Goal: Task Accomplishment & Management: Manage account settings

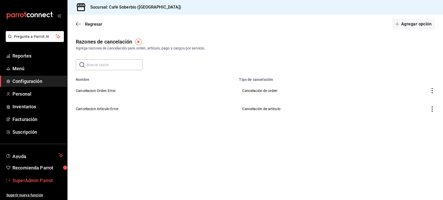
click at [41, 177] on span "SuperAdmin Parrot" at bounding box center [37, 180] width 51 height 7
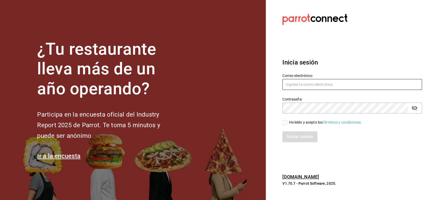
click at [299, 87] on input "text" at bounding box center [352, 84] width 140 height 11
paste input "[EMAIL_ADDRESS][DOMAIN_NAME]"
type input "[EMAIL_ADDRESS][DOMAIN_NAME]"
click at [287, 125] on span "He leído y acepto los Términos y condiciones." at bounding box center [324, 122] width 75 height 5
click at [287, 125] on input "He leído y acepto los Términos y condiciones." at bounding box center [284, 122] width 5 height 5
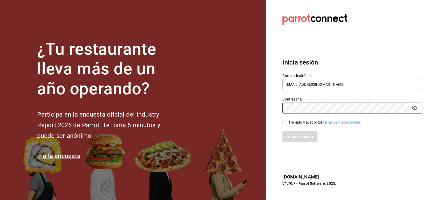
checkbox input "true"
click at [290, 137] on button "Iniciar sesión" at bounding box center [299, 137] width 35 height 11
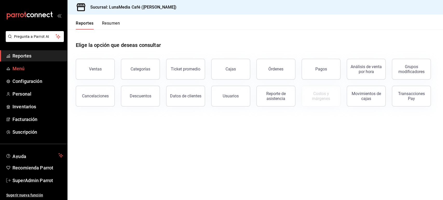
click at [17, 66] on span "Menú" at bounding box center [37, 68] width 51 height 7
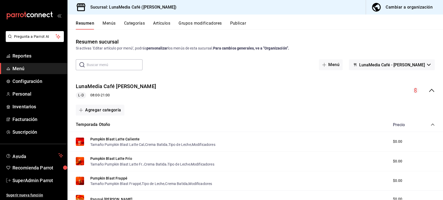
click at [429, 91] on icon "collapse-menu-row" at bounding box center [431, 90] width 5 height 3
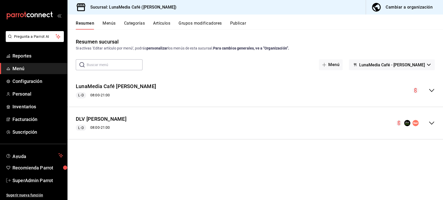
click at [237, 21] on button "Publicar" at bounding box center [238, 25] width 16 height 9
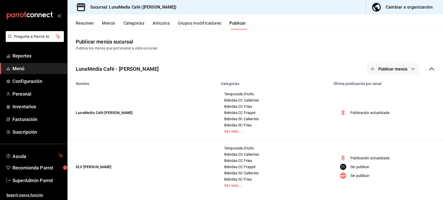
click at [394, 69] on span "Publicar menús" at bounding box center [392, 69] width 29 height 5
click at [202, 129] on div at bounding box center [221, 100] width 443 height 200
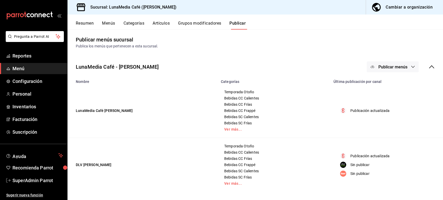
click at [380, 44] on div "Publica los menús que pertenecen a esta sucursal." at bounding box center [255, 46] width 359 height 5
click at [380, 70] on button "Publicar menús" at bounding box center [393, 66] width 52 height 11
click at [393, 81] on span "Punto de venta" at bounding box center [395, 83] width 25 height 5
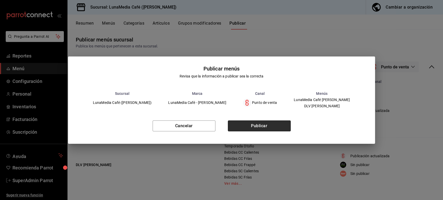
click at [244, 128] on button "Publicar" at bounding box center [259, 126] width 63 height 11
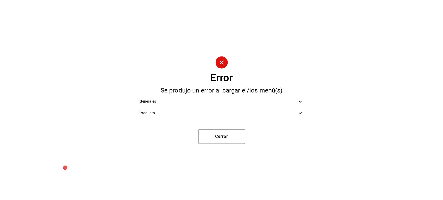
click at [207, 103] on span "Generales" at bounding box center [219, 101] width 158 height 5
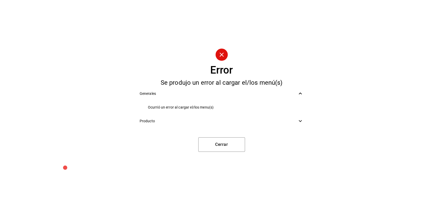
click at [197, 119] on span "Producto" at bounding box center [219, 121] width 158 height 5
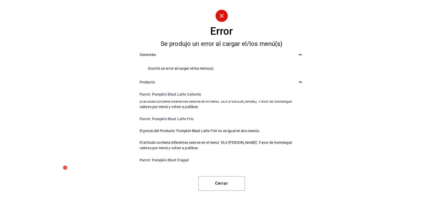
scroll to position [0, 0]
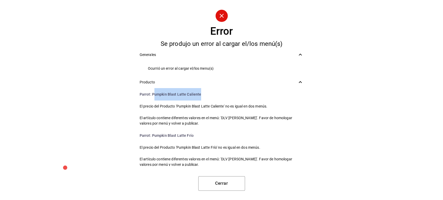
drag, startPoint x: 199, startPoint y: 94, endPoint x: 154, endPoint y: 91, distance: 45.5
click at [154, 91] on li "Parrot : Pumpkin Blast Latte Caliente" at bounding box center [221, 94] width 172 height 12
drag, startPoint x: 152, startPoint y: 94, endPoint x: 206, endPoint y: 92, distance: 54.3
click at [206, 92] on li "Parrot : Pumpkin Blast Latte Caliente" at bounding box center [221, 94] width 172 height 12
copy li "Pumpkin Blast Latte Caliente"
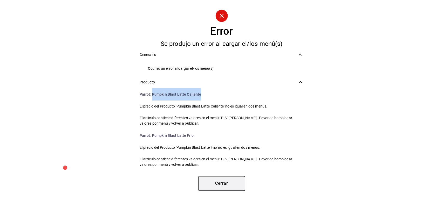
click at [221, 184] on button "Cerrar" at bounding box center [221, 183] width 47 height 15
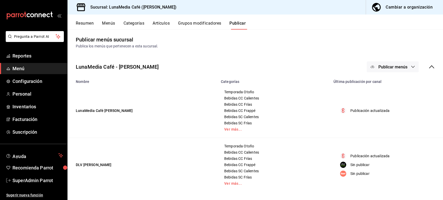
click at [159, 24] on button "Artículos" at bounding box center [161, 25] width 17 height 9
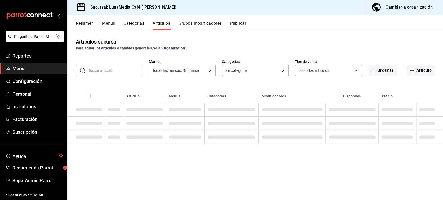
type input "55b5777a-a8f8-4194-81d5-7e3cda734f68"
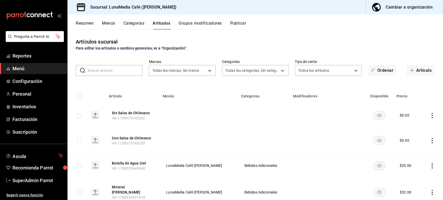
type input "622fb036-7591-4a5a-b99c-1bb32aa12758,4a667411-bf09-4ea8-947c-4b8fca637345,63d22…"
click at [109, 72] on input "text" at bounding box center [115, 70] width 55 height 10
paste input "Pumpkin Blast Latte Caliente"
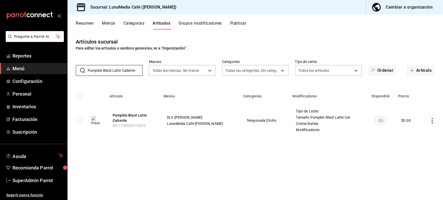
type input "Pumpkin Blast Latte Caliente"
click at [127, 114] on button "Pumpkin Blast Latte Caliente" at bounding box center [134, 118] width 42 height 10
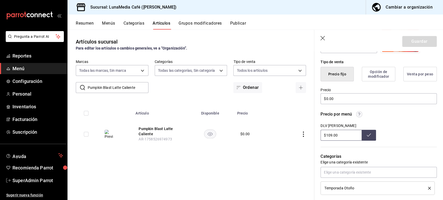
scroll to position [120, 0]
click at [111, 24] on button "Menús" at bounding box center [108, 25] width 13 height 9
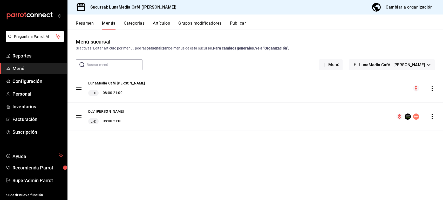
click at [88, 23] on button "Resumen" at bounding box center [85, 25] width 18 height 9
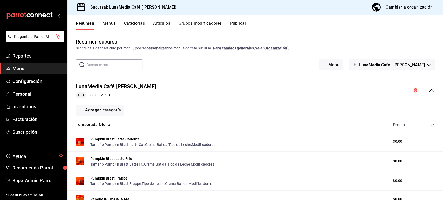
click at [117, 66] on input "text" at bounding box center [115, 65] width 56 height 10
click at [162, 23] on button "Artículos" at bounding box center [161, 25] width 17 height 9
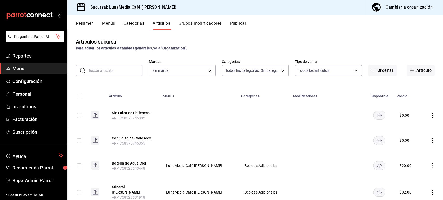
type input "622fb036-7591-4a5a-b99c-1bb32aa12758,4a667411-bf09-4ea8-947c-4b8fca637345,63d22…"
type input "55b5777a-a8f8-4194-81d5-7e3cda734f68"
click at [237, 24] on button "Publicar" at bounding box center [238, 25] width 16 height 9
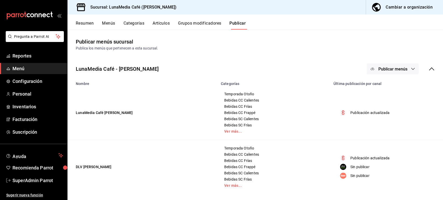
click at [397, 67] on span "Publicar menús" at bounding box center [392, 69] width 29 height 5
click at [382, 85] on div at bounding box center [376, 86] width 15 height 8
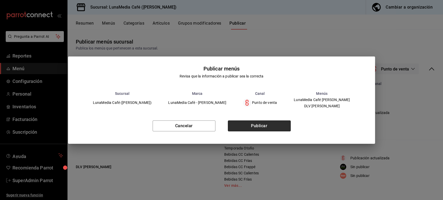
click at [243, 123] on button "Publicar" at bounding box center [259, 126] width 63 height 11
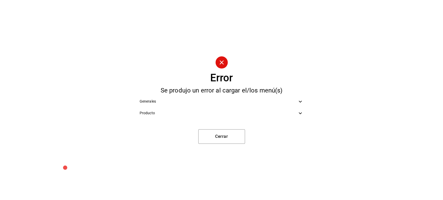
click at [198, 112] on span "Producto" at bounding box center [219, 113] width 158 height 5
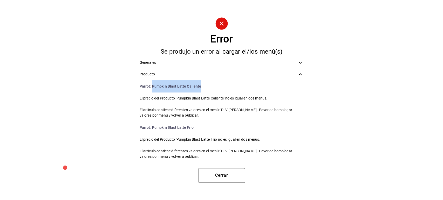
drag, startPoint x: 202, startPoint y: 85, endPoint x: 152, endPoint y: 89, distance: 51.0
click at [152, 89] on li "Parrot : Pumpkin Blast Latte Caliente" at bounding box center [221, 86] width 172 height 12
copy li "Pumpkin Blast Latte Caliente"
click at [221, 174] on button "Cerrar" at bounding box center [221, 175] width 47 height 15
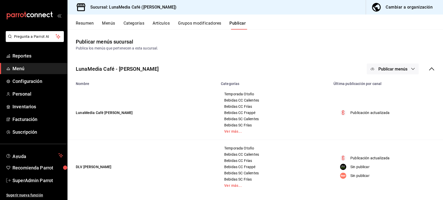
click at [162, 23] on button "Artículos" at bounding box center [161, 25] width 17 height 9
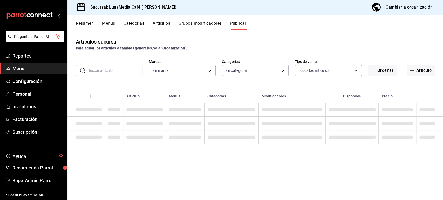
type input "55b5777a-a8f8-4194-81d5-7e3cda734f68"
type input "622fb036-7591-4a5a-b99c-1bb32aa12758,4a667411-bf09-4ea8-947c-4b8fca637345,63d22…"
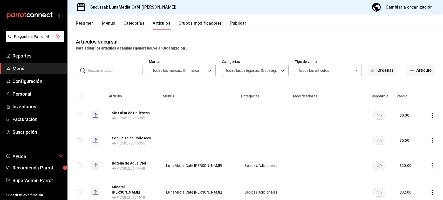
click at [105, 72] on input "text" at bounding box center [115, 70] width 55 height 10
type input "55b5777a-a8f8-4194-81d5-7e3cda734f68"
paste input "Pumpkin Blast Latte Caliente"
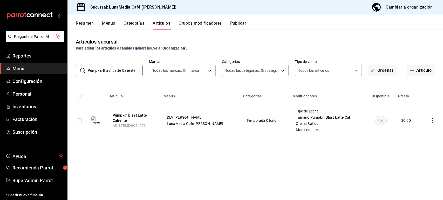
type input "Pumpkin Blast Latte Caliente"
click at [87, 23] on button "Resumen" at bounding box center [85, 25] width 18 height 9
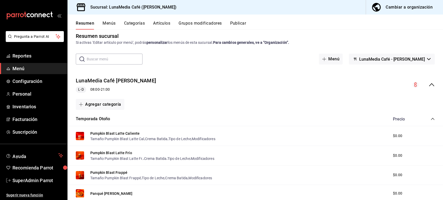
scroll to position [7, 0]
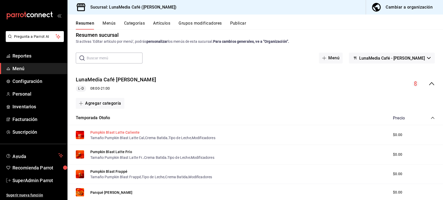
click at [108, 133] on button "Pumpkin Blast Latte Caliente" at bounding box center [114, 132] width 49 height 5
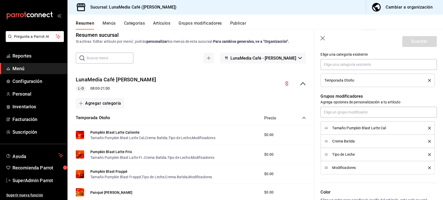
scroll to position [228, 0]
click at [112, 23] on button "Menús" at bounding box center [108, 25] width 13 height 9
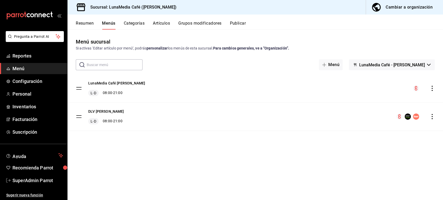
click at [434, 88] on div "LunaMedia Café [PERSON_NAME] L-D 08:00 - 21:00" at bounding box center [254, 88] width 375 height 28
click at [432, 89] on icon "actions" at bounding box center [431, 88] width 1 height 5
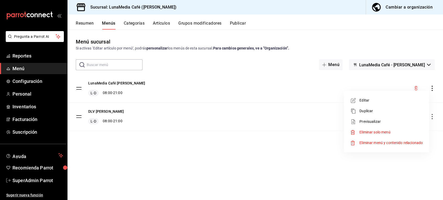
click at [374, 119] on span "Previsualizar" at bounding box center [390, 121] width 63 height 5
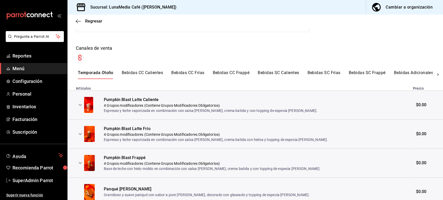
scroll to position [66, 0]
click at [81, 105] on icon "expand row" at bounding box center [80, 105] width 3 height 2
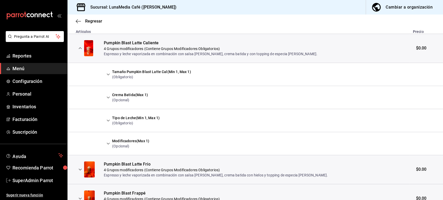
scroll to position [122, 0]
click at [107, 75] on icon "expand row" at bounding box center [108, 74] width 6 height 6
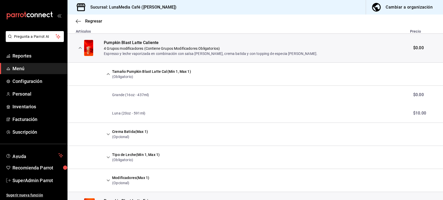
click at [108, 134] on icon "expand row" at bounding box center [108, 134] width 3 height 2
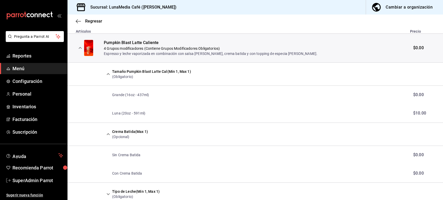
scroll to position [154, 0]
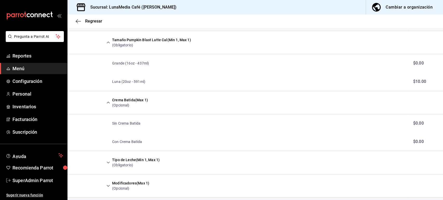
click at [108, 162] on icon "expand row" at bounding box center [108, 163] width 6 height 6
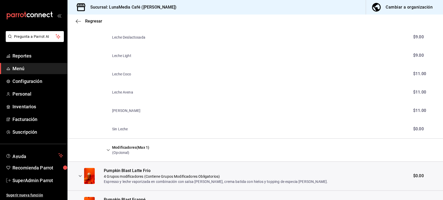
scroll to position [319, 0]
click at [108, 149] on icon "expand row" at bounding box center [108, 150] width 6 height 6
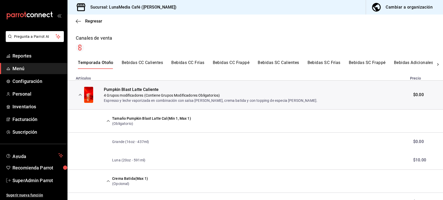
scroll to position [58, 0]
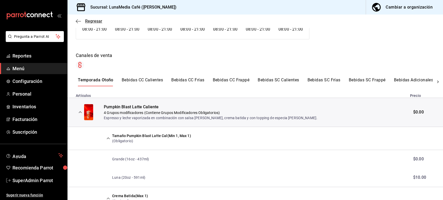
click at [79, 20] on icon "button" at bounding box center [78, 21] width 5 height 5
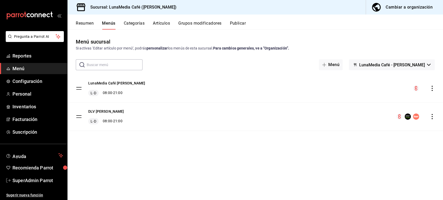
click at [90, 23] on button "Resumen" at bounding box center [85, 25] width 18 height 9
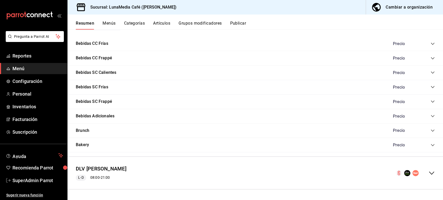
scroll to position [380, 0]
click at [428, 172] on icon "collapse-menu-row" at bounding box center [431, 173] width 6 height 6
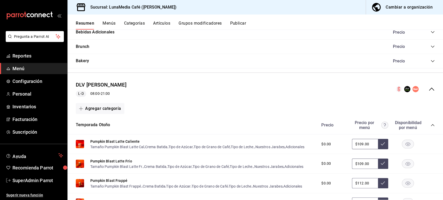
scroll to position [454, 0]
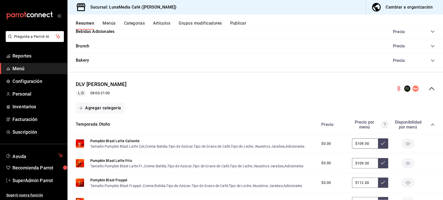
click at [112, 22] on button "Menús" at bounding box center [108, 25] width 13 height 9
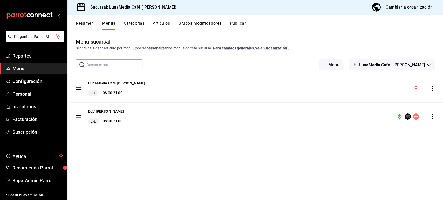
click at [432, 119] on icon "actions" at bounding box center [431, 116] width 1 height 5
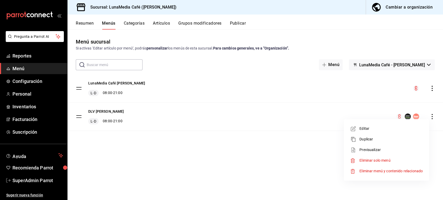
click at [373, 137] on span "Duplicar" at bounding box center [390, 139] width 63 height 5
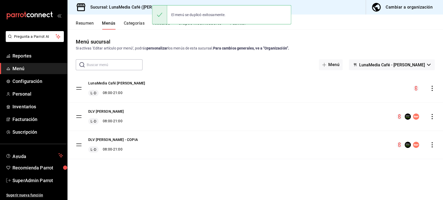
click at [434, 141] on div "DLV [PERSON_NAME] - COPIA L-D 08:00 - 21:00" at bounding box center [254, 145] width 375 height 28
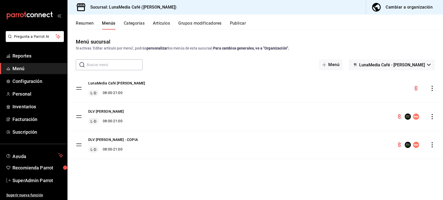
click at [433, 144] on icon "actions" at bounding box center [431, 144] width 5 height 5
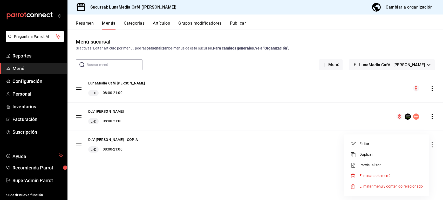
click at [393, 176] on span "Eliminar solo menú" at bounding box center [390, 175] width 63 height 5
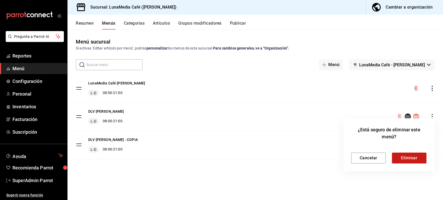
click at [401, 161] on button "Eliminar" at bounding box center [409, 158] width 35 height 11
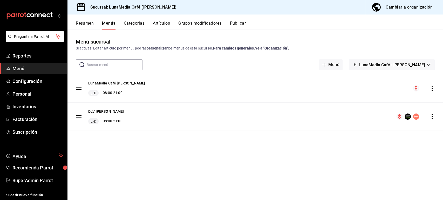
click at [433, 118] on icon "actions" at bounding box center [431, 116] width 5 height 5
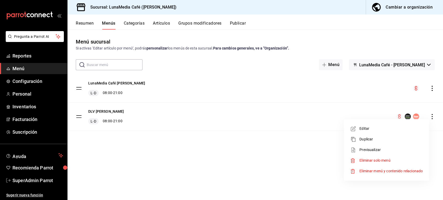
click at [388, 150] on span "Previsualizar" at bounding box center [390, 149] width 63 height 5
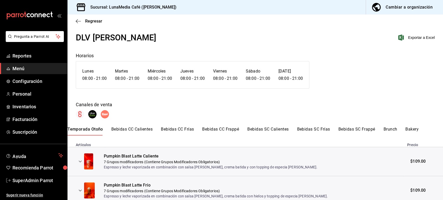
scroll to position [25, 0]
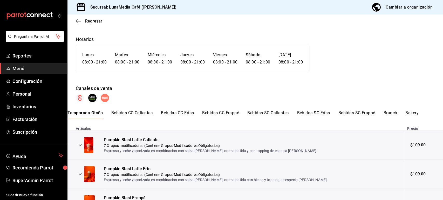
click at [78, 145] on icon "expand row" at bounding box center [80, 145] width 6 height 6
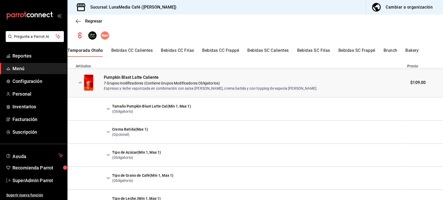
scroll to position [88, 0]
click at [108, 107] on icon "expand row" at bounding box center [108, 108] width 6 height 6
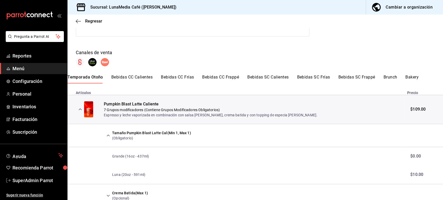
scroll to position [60, 0]
click at [81, 109] on icon "expand row" at bounding box center [80, 110] width 3 height 2
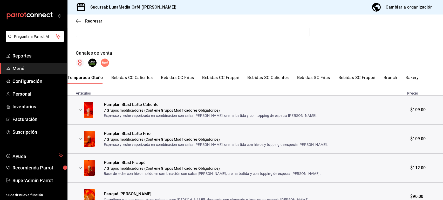
scroll to position [0, 0]
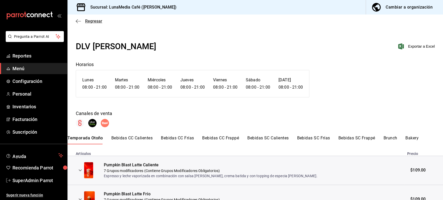
click at [79, 20] on icon "button" at bounding box center [78, 21] width 5 height 5
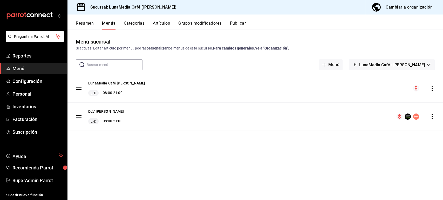
click at [432, 88] on icon "actions" at bounding box center [431, 88] width 5 height 5
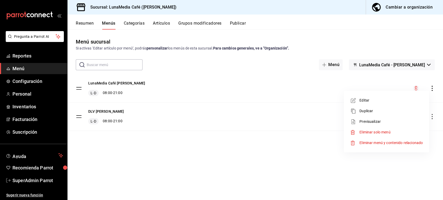
click at [86, 23] on div at bounding box center [221, 100] width 443 height 200
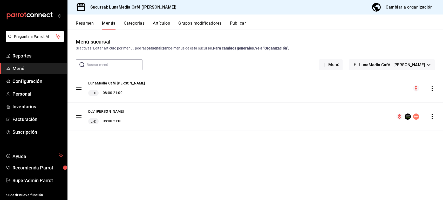
click at [86, 23] on button "Resumen" at bounding box center [85, 25] width 18 height 9
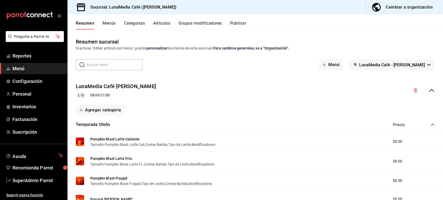
click at [428, 91] on icon "collapse-menu-row" at bounding box center [431, 90] width 6 height 6
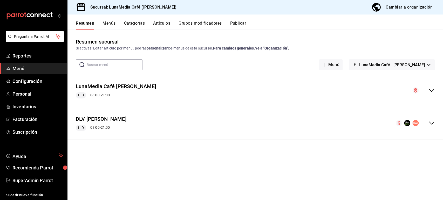
click at [110, 24] on button "Menús" at bounding box center [108, 25] width 13 height 9
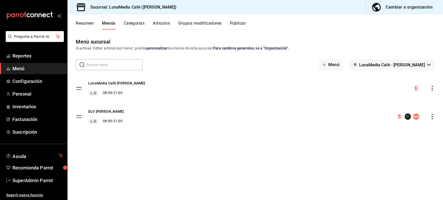
click at [432, 90] on icon "actions" at bounding box center [431, 88] width 5 height 5
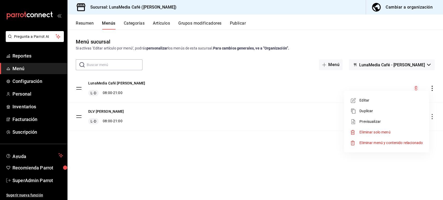
click at [369, 102] on span "Editar" at bounding box center [390, 100] width 63 height 5
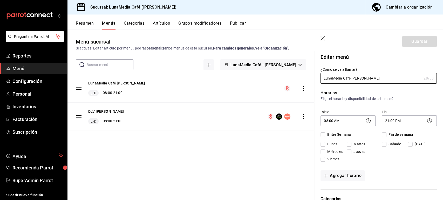
checkbox input "true"
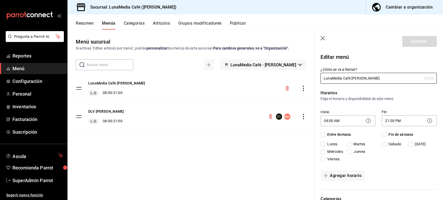
checkbox input "true"
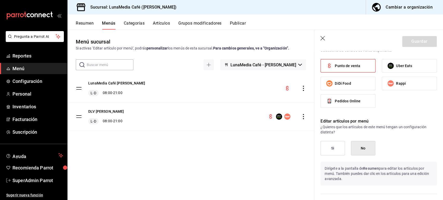
scroll to position [335, 0]
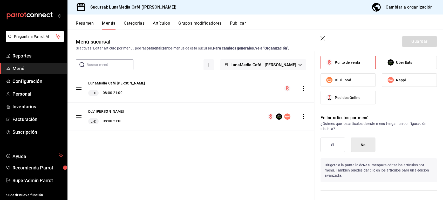
click at [336, 145] on button "Si" at bounding box center [332, 145] width 24 height 15
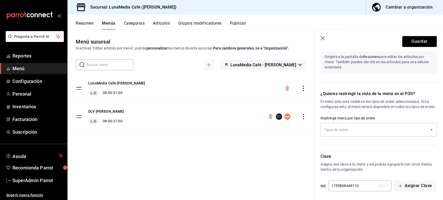
scroll to position [450, 0]
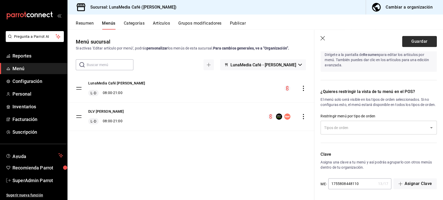
click at [408, 44] on button "Guardar" at bounding box center [419, 41] width 35 height 11
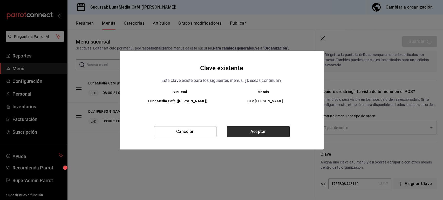
click at [249, 136] on button "Aceptar" at bounding box center [258, 131] width 63 height 11
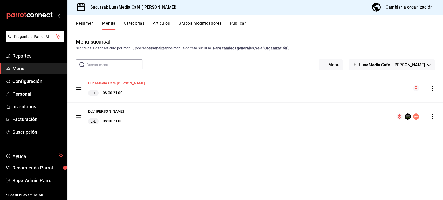
drag, startPoint x: 144, startPoint y: 83, endPoint x: 90, endPoint y: 83, distance: 54.0
click at [90, 83] on div "LunaMedia Café [PERSON_NAME] L-D 08:00 - 21:00" at bounding box center [254, 88] width 375 height 28
click at [114, 82] on button "LunaMedia Café [PERSON_NAME]" at bounding box center [116, 83] width 57 height 5
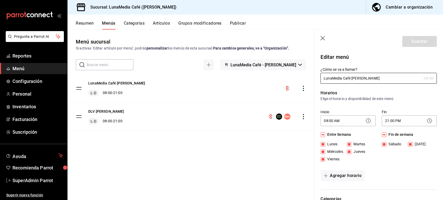
drag, startPoint x: 383, startPoint y: 76, endPoint x: 318, endPoint y: 76, distance: 64.9
click at [318, 76] on div "¿Cómo se va a llamar? LunaMedia Café [PERSON_NAME] 28 /30 ¿Cómo se va a llamar?" at bounding box center [375, 72] width 122 height 23
click at [111, 112] on button "DLV [PERSON_NAME]" at bounding box center [106, 111] width 36 height 5
drag, startPoint x: 362, startPoint y: 79, endPoint x: 316, endPoint y: 78, distance: 45.4
click at [316, 78] on div "¿Cómo se va a llamar? DLV [PERSON_NAME] 17 /30 ¿Cómo se va a llamar?" at bounding box center [375, 72] width 122 height 23
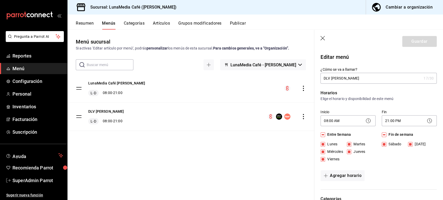
click at [326, 39] on header "Guardar" at bounding box center [378, 40] width 129 height 21
click at [323, 39] on icon "button" at bounding box center [322, 38] width 5 height 5
checkbox input "false"
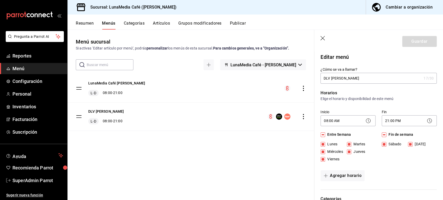
type input "1758747218912"
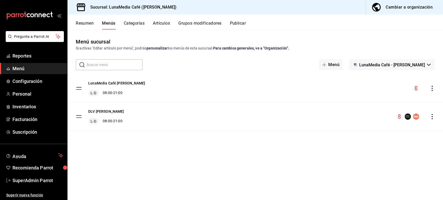
checkbox input "false"
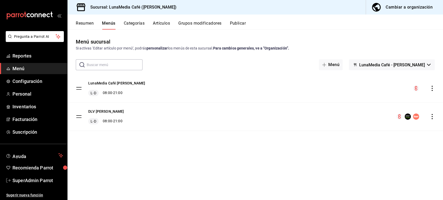
checkbox input "false"
click at [433, 118] on icon "actions" at bounding box center [431, 116] width 5 height 5
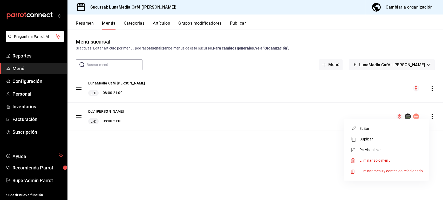
click at [373, 129] on span "Editar" at bounding box center [390, 128] width 63 height 5
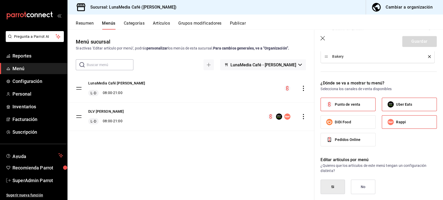
scroll to position [282, 0]
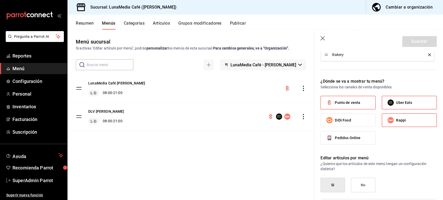
click at [348, 103] on span "Punto de venta" at bounding box center [347, 102] width 25 height 5
click at [335, 103] on input "Punto de venta" at bounding box center [329, 102] width 11 height 11
checkbox input "false"
click at [403, 41] on button "Guardar" at bounding box center [419, 41] width 35 height 11
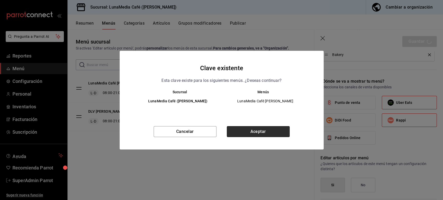
click at [267, 131] on button "Aceptar" at bounding box center [258, 131] width 63 height 11
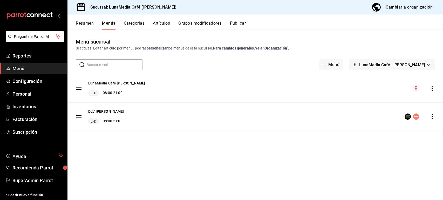
click at [236, 23] on button "Publicar" at bounding box center [238, 25] width 16 height 9
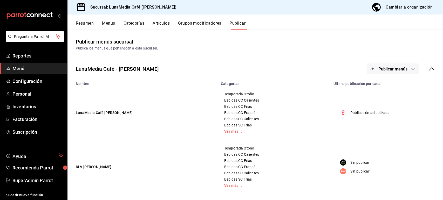
click at [400, 70] on span "Publicar menús" at bounding box center [392, 69] width 29 height 5
click at [387, 85] on span "Punto de venta" at bounding box center [395, 85] width 25 height 5
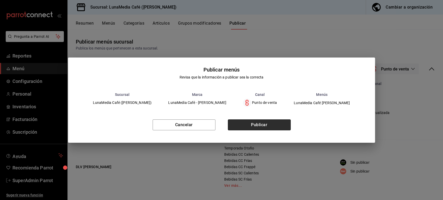
click at [268, 126] on button "Publicar" at bounding box center [259, 125] width 63 height 11
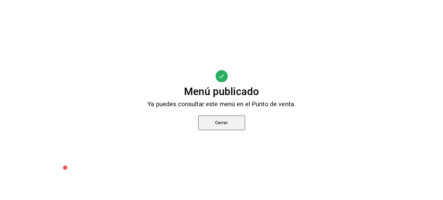
click at [223, 124] on button "Cerrar" at bounding box center [221, 123] width 47 height 15
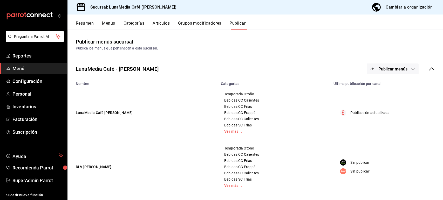
scroll to position [2, 0]
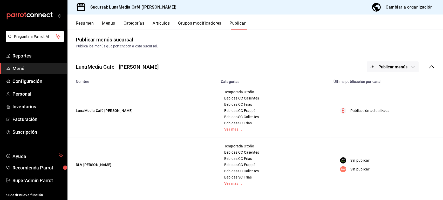
click at [112, 82] on th "Nombre" at bounding box center [142, 80] width 150 height 7
click at [384, 71] on button "Publicar menús" at bounding box center [393, 66] width 52 height 11
click at [392, 99] on span "Uber Eats" at bounding box center [395, 97] width 25 height 5
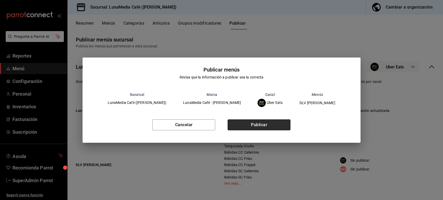
click at [275, 126] on button "Publicar" at bounding box center [259, 125] width 63 height 11
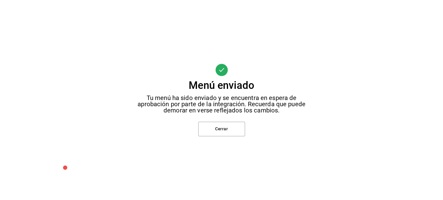
scroll to position [0, 0]
click at [232, 136] on div "Menú enviado Tu menú ha sido enviado y se encuentra en espera de aprobación por…" at bounding box center [221, 100] width 443 height 200
click at [236, 132] on button "Cerrar" at bounding box center [221, 129] width 47 height 15
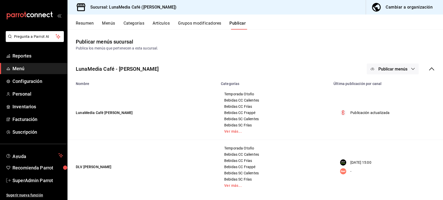
click at [111, 24] on button "Menús" at bounding box center [108, 25] width 13 height 9
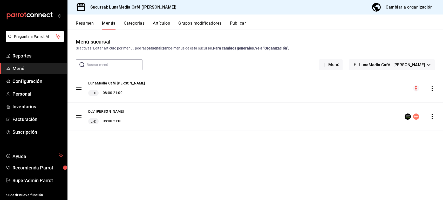
click at [118, 149] on div "Menú sucursal Si activas ‘Editar artículo por menú’, podrás personalizar los me…" at bounding box center [254, 119] width 375 height 162
click at [92, 150] on div "Menú sucursal Si activas ‘Editar artículo por menú’, podrás personalizar los me…" at bounding box center [254, 119] width 375 height 162
click at [238, 26] on button "Publicar" at bounding box center [238, 25] width 16 height 9
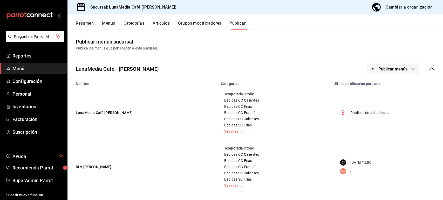
click at [411, 70] on button "Publicar menús" at bounding box center [393, 69] width 52 height 11
click at [390, 112] on span "Rappi" at bounding box center [395, 114] width 25 height 5
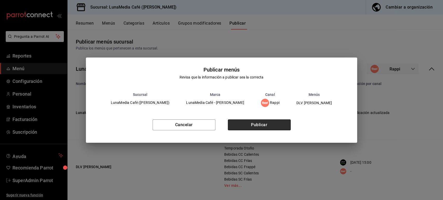
click at [273, 126] on button "Publicar" at bounding box center [259, 125] width 63 height 11
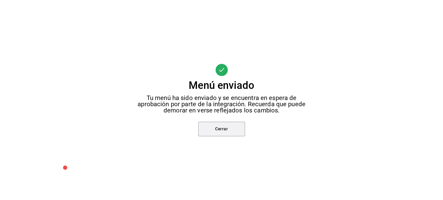
click at [232, 128] on button "Cerrar" at bounding box center [221, 129] width 47 height 15
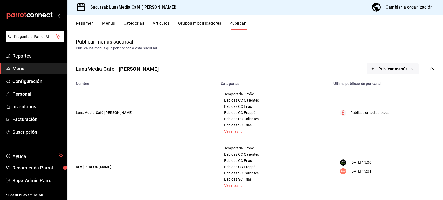
scroll to position [2, 0]
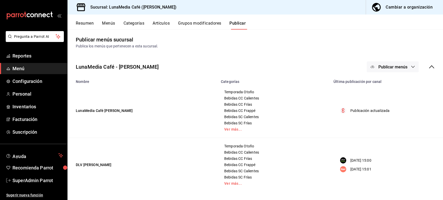
click at [111, 23] on button "Menús" at bounding box center [108, 25] width 13 height 9
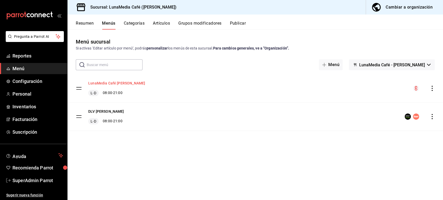
click at [125, 84] on button "LunaMedia Café [PERSON_NAME]" at bounding box center [116, 83] width 57 height 5
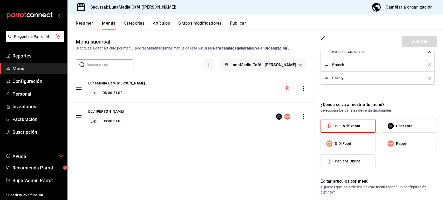
scroll to position [292, 0]
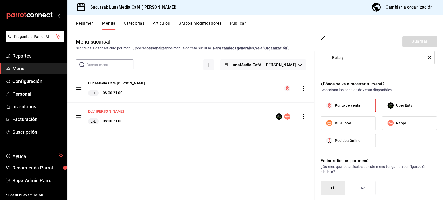
click at [99, 111] on button "DLV [PERSON_NAME]" at bounding box center [106, 111] width 36 height 5
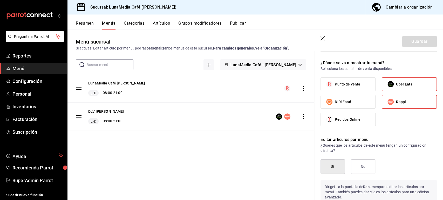
scroll to position [301, 0]
click at [345, 85] on span "Punto de venta" at bounding box center [347, 83] width 25 height 5
click at [335, 85] on input "Punto de venta" at bounding box center [329, 84] width 11 height 11
checkbox input "true"
click at [419, 40] on button "Guardar" at bounding box center [419, 41] width 35 height 11
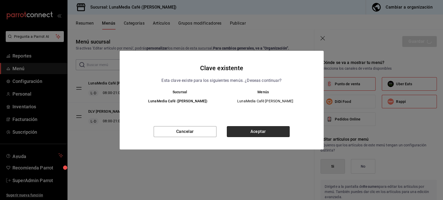
click at [251, 132] on button "Aceptar" at bounding box center [258, 131] width 63 height 11
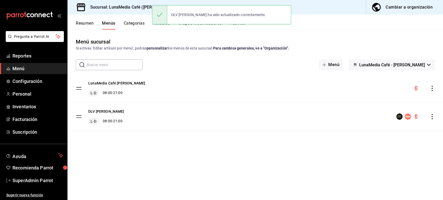
click at [90, 22] on button "Resumen" at bounding box center [85, 25] width 18 height 9
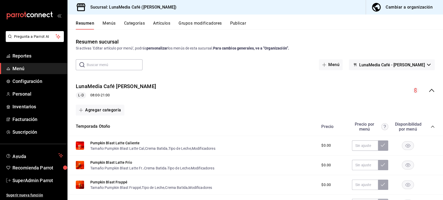
click at [239, 22] on button "Publicar" at bounding box center [238, 25] width 16 height 9
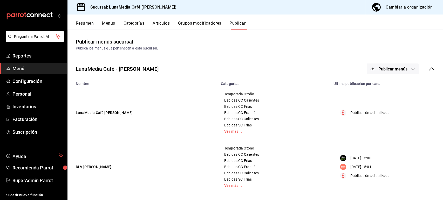
click at [395, 68] on span "Publicar menús" at bounding box center [392, 69] width 29 height 5
click at [387, 85] on span "Punto de venta" at bounding box center [395, 85] width 25 height 5
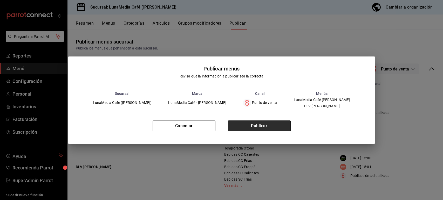
click at [247, 123] on button "Publicar" at bounding box center [259, 126] width 63 height 11
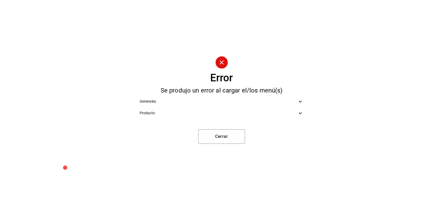
click at [214, 119] on ul "Generales Producto" at bounding box center [221, 108] width 172 height 28
click at [214, 115] on span "Producto" at bounding box center [219, 113] width 158 height 5
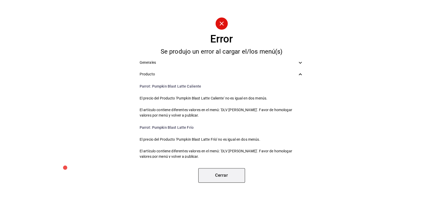
click at [227, 174] on button "Cerrar" at bounding box center [221, 175] width 47 height 15
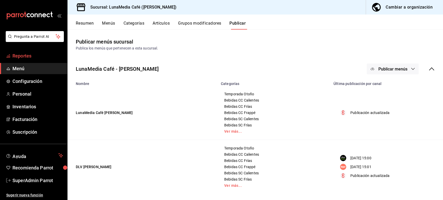
click at [25, 54] on span "Reportes" at bounding box center [37, 55] width 51 height 7
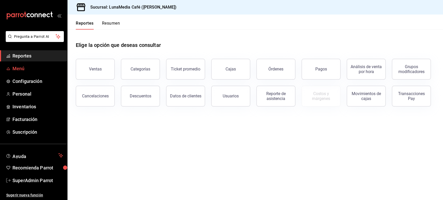
click at [28, 66] on span "Menú" at bounding box center [37, 68] width 51 height 7
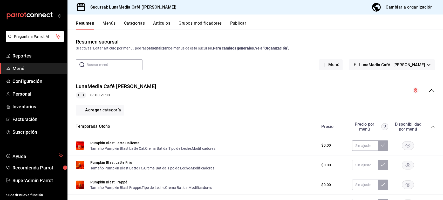
click at [243, 24] on button "Publicar" at bounding box center [238, 25] width 16 height 9
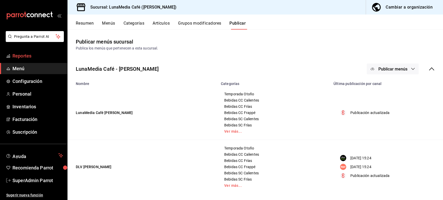
click at [27, 56] on span "Reportes" at bounding box center [37, 55] width 51 height 7
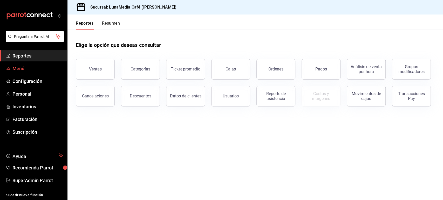
click at [23, 66] on span "Menú" at bounding box center [37, 68] width 51 height 7
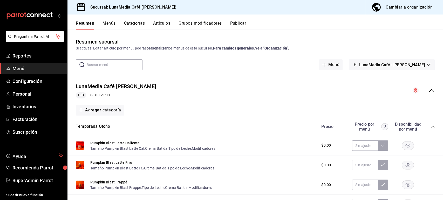
click at [428, 91] on icon "collapse-menu-row" at bounding box center [431, 90] width 6 height 6
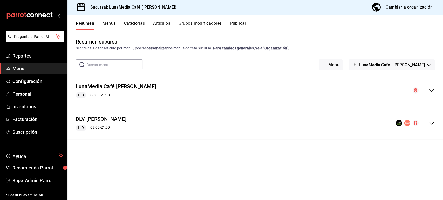
click at [433, 93] on icon "collapse-menu-row" at bounding box center [431, 90] width 6 height 6
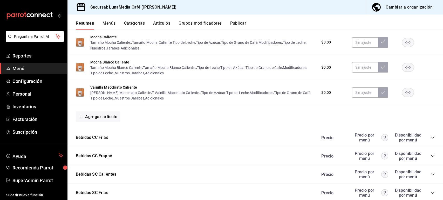
scroll to position [321, 0]
click at [430, 137] on icon "collapse-category-row" at bounding box center [432, 137] width 4 height 4
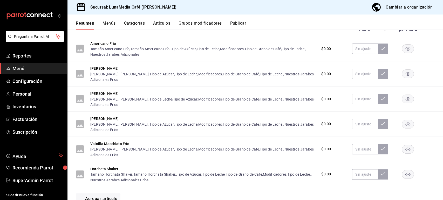
scroll to position [432, 0]
click at [102, 94] on button "[PERSON_NAME]" at bounding box center [104, 92] width 28 height 5
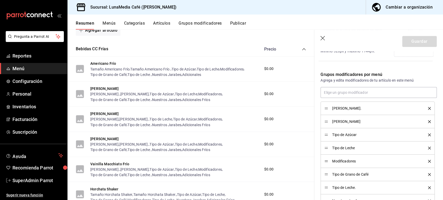
scroll to position [150, 0]
click at [88, 23] on button "Resumen" at bounding box center [85, 25] width 18 height 9
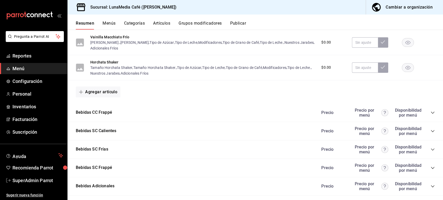
scroll to position [539, 0]
click at [430, 114] on icon "collapse-category-row" at bounding box center [432, 113] width 4 height 4
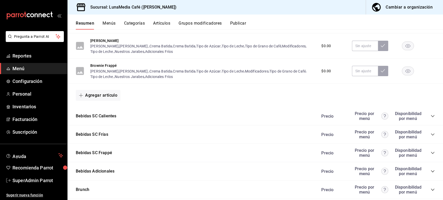
scroll to position [728, 0]
click at [430, 118] on icon "collapse-category-row" at bounding box center [432, 116] width 4 height 4
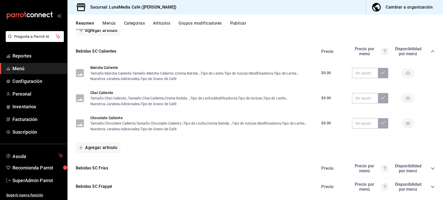
scroll to position [895, 0]
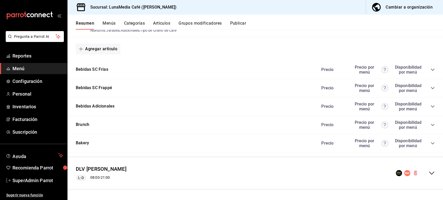
click at [430, 71] on icon "collapse-category-row" at bounding box center [432, 70] width 4 height 4
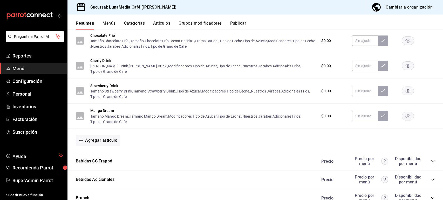
scroll to position [1001, 0]
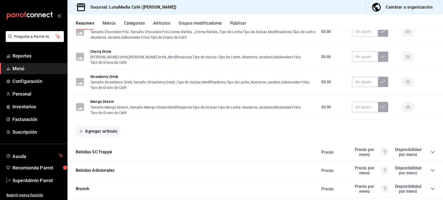
click at [430, 154] on icon "collapse-category-row" at bounding box center [432, 152] width 4 height 4
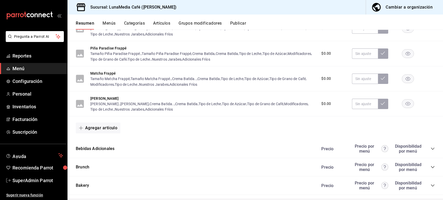
scroll to position [1219, 0]
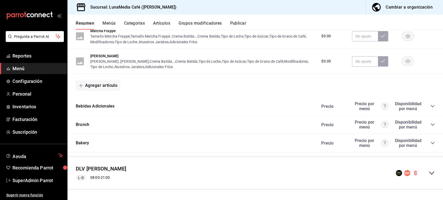
click at [431, 103] on div "Bebidas Adicionales Precio Precio por menú Disponibilidad por menú" at bounding box center [254, 106] width 375 height 18
click at [430, 107] on icon "collapse-category-row" at bounding box center [432, 106] width 4 height 4
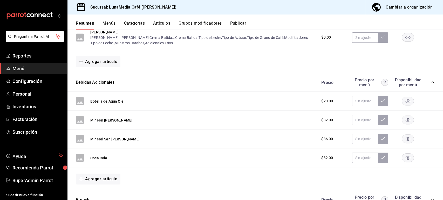
scroll to position [1318, 0]
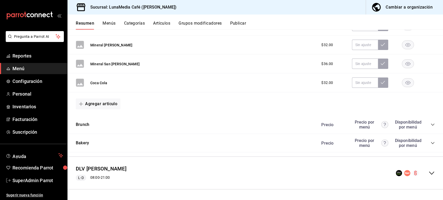
click at [430, 123] on icon "collapse-category-row" at bounding box center [432, 125] width 4 height 4
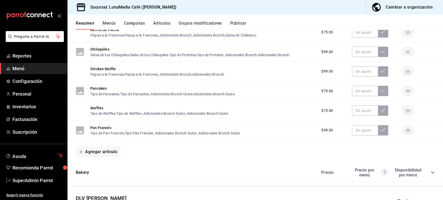
scroll to position [1656, 0]
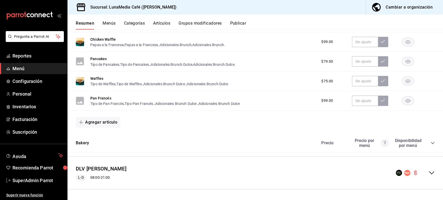
click at [428, 173] on icon "collapse-menu-row" at bounding box center [431, 173] width 6 height 6
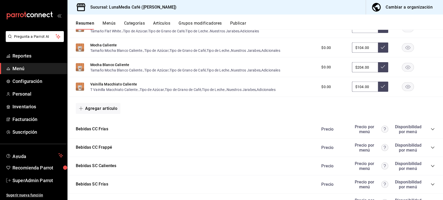
scroll to position [2030, 0]
click at [328, 12] on div "Sucursal: LunaMedia Café ([PERSON_NAME]) Cambiar a organización" at bounding box center [254, 7] width 375 height 15
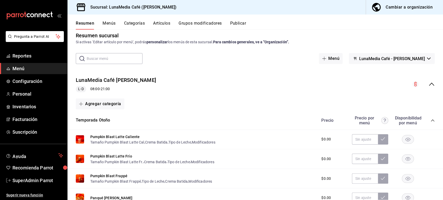
scroll to position [0, 0]
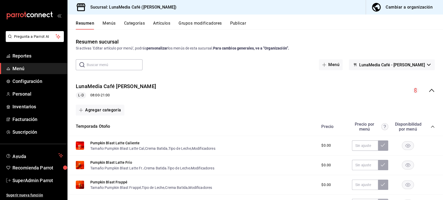
click at [429, 89] on icon "collapse-menu-row" at bounding box center [431, 90] width 6 height 6
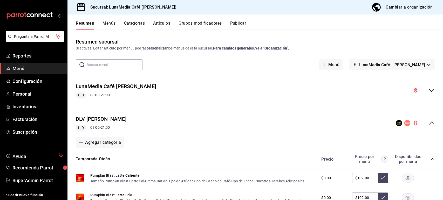
click at [429, 123] on icon "collapse-menu-row" at bounding box center [431, 123] width 5 height 3
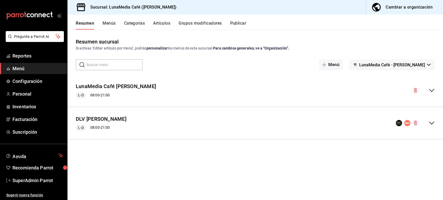
click at [243, 165] on div "Resumen sucursal Si activas ‘Editar artículo por menú’, podrás personalizar los…" at bounding box center [254, 119] width 375 height 162
click at [242, 36] on div "Resumen sucursal Si activas ‘Editar artículo por menú’, podrás personalizar los…" at bounding box center [254, 115] width 375 height 170
click at [240, 48] on strong "Para cambios generales, ve a “Organización”." at bounding box center [251, 48] width 76 height 4
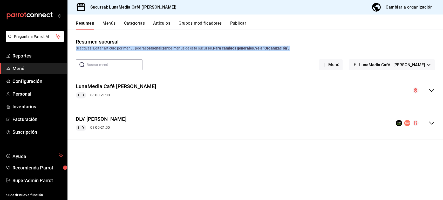
click at [240, 48] on strong "Para cambios generales, ve a “Organización”." at bounding box center [251, 48] width 76 height 4
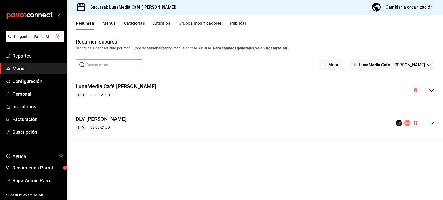
click at [234, 57] on div "Resumen sucursal Si activas ‘Editar artículo por menú’, podrás personalizar los…" at bounding box center [254, 119] width 375 height 162
click at [187, 49] on div "Si activas ‘Editar artículo por menú’, podrás personalizar los menús de esta su…" at bounding box center [255, 48] width 359 height 5
click at [239, 22] on button "Publicar" at bounding box center [238, 25] width 16 height 9
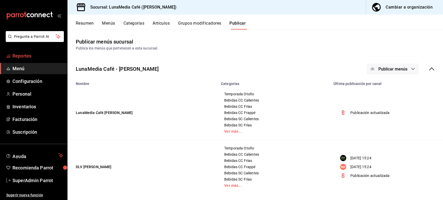
click at [32, 56] on span "Reportes" at bounding box center [37, 55] width 51 height 7
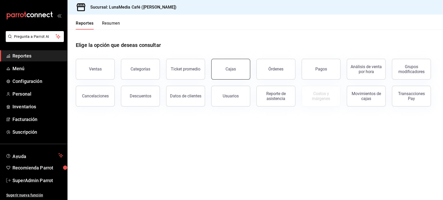
click at [237, 70] on link "Cajas" at bounding box center [230, 69] width 39 height 21
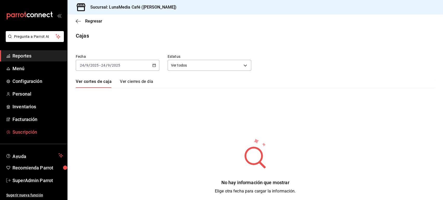
click at [30, 132] on span "Suscripción" at bounding box center [37, 132] width 51 height 7
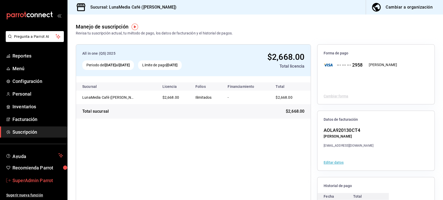
click at [42, 180] on span "SuperAdmin Parrot" at bounding box center [37, 180] width 51 height 7
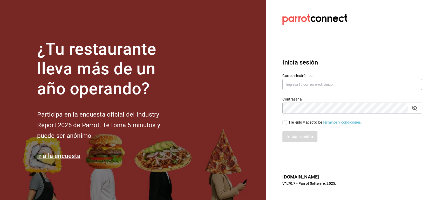
click at [301, 77] on label "Correo electrónico" at bounding box center [352, 76] width 140 height 4
click at [295, 84] on input "text" at bounding box center [352, 84] width 140 height 11
paste input "[EMAIL_ADDRESS][DOMAIN_NAME]"
type input "[EMAIL_ADDRESS][DOMAIN_NAME]"
click at [286, 122] on input "He leído y acepto los Términos y condiciones." at bounding box center [284, 122] width 5 height 5
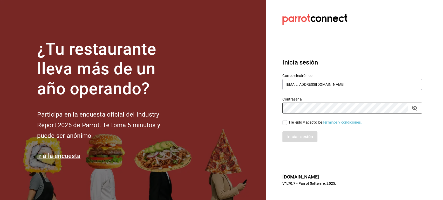
checkbox input "true"
click at [292, 137] on button "Iniciar sesión" at bounding box center [299, 137] width 35 height 11
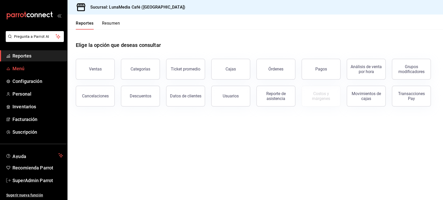
click at [26, 68] on span "Menú" at bounding box center [37, 68] width 51 height 7
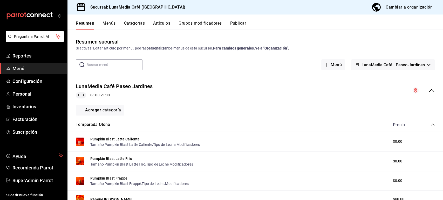
click at [239, 24] on button "Publicar" at bounding box center [238, 25] width 16 height 9
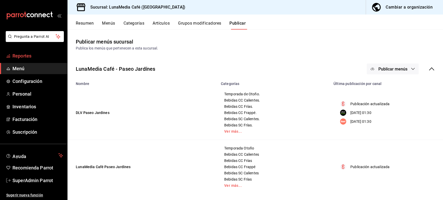
click at [26, 58] on span "Reportes" at bounding box center [37, 55] width 51 height 7
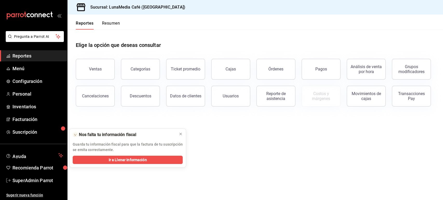
click at [251, 71] on div "Órdenes" at bounding box center [272, 66] width 45 height 27
click at [234, 71] on div "Cajas" at bounding box center [230, 69] width 11 height 6
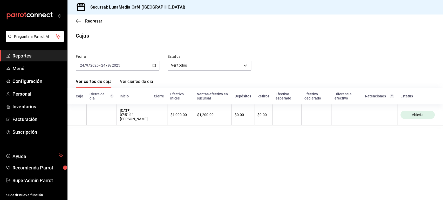
click at [114, 148] on main "Regresar Cajas Fecha 2025-09-24 24 / 9 / 2025 - 2025-09-24 24 / 9 / 2025 Estatu…" at bounding box center [254, 108] width 375 height 186
click at [37, 178] on span "SuperAdmin Parrot" at bounding box center [37, 180] width 51 height 7
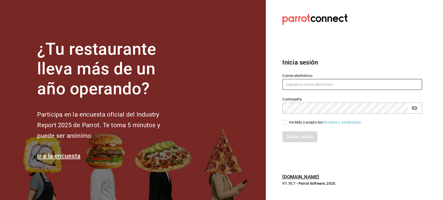
click at [305, 82] on input "text" at bounding box center [352, 84] width 140 height 11
paste input "tiberius1@slp.com"
type input "tiberius1@slp.com"
click at [286, 122] on input "He leído y acepto los Términos y condiciones." at bounding box center [284, 122] width 5 height 5
checkbox input "true"
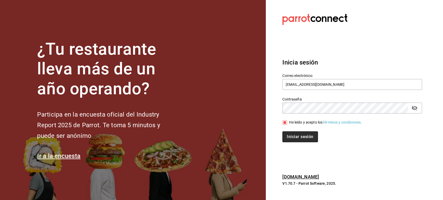
click at [286, 135] on button "Iniciar sesión" at bounding box center [299, 137] width 35 height 11
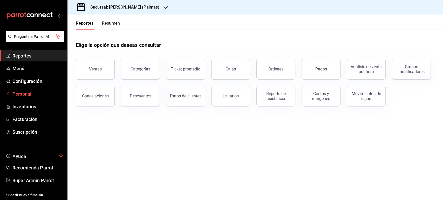
click at [31, 92] on span "Personal" at bounding box center [37, 94] width 51 height 7
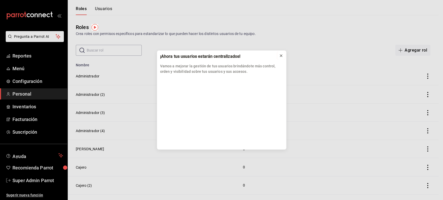
click at [281, 54] on icon at bounding box center [281, 56] width 4 height 4
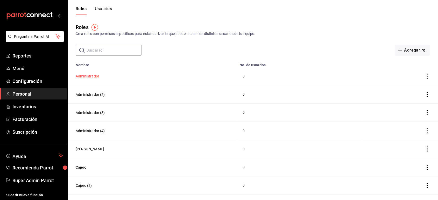
click at [99, 75] on button "Administrador" at bounding box center [88, 76] width 24 height 5
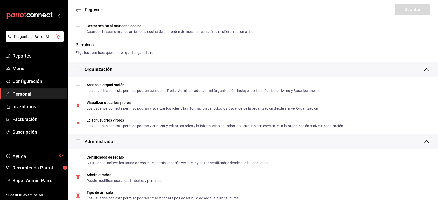
scroll to position [54, 0]
click at [44, 179] on span "Super Admin Parrot" at bounding box center [37, 180] width 51 height 7
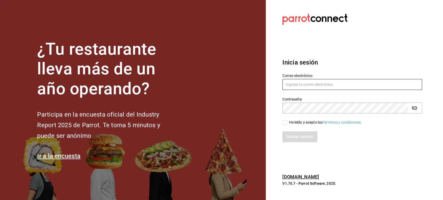
click at [300, 86] on input "text" at bounding box center [352, 84] width 140 height 11
paste input "[EMAIL_ADDRESS][DOMAIN_NAME]"
type input "[EMAIL_ADDRESS][DOMAIN_NAME]"
click at [289, 121] on span "He leído y acepto los Términos y condiciones." at bounding box center [324, 122] width 75 height 5
click at [287, 121] on input "He leído y acepto los Términos y condiciones." at bounding box center [284, 122] width 5 height 5
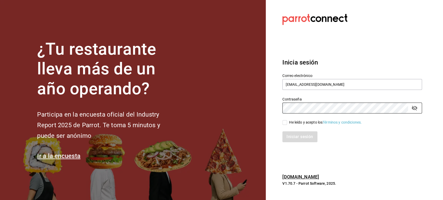
checkbox input "true"
click at [295, 136] on button "Iniciar sesión" at bounding box center [299, 137] width 35 height 11
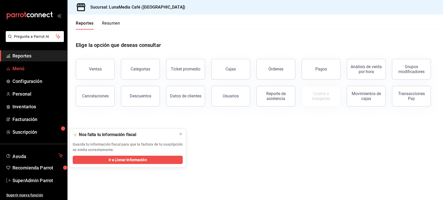
click at [23, 67] on span "Menú" at bounding box center [37, 68] width 51 height 7
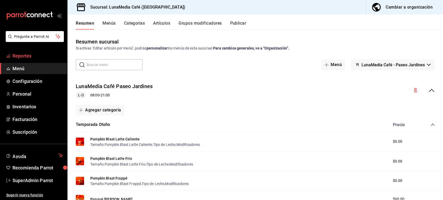
click at [30, 56] on span "Reportes" at bounding box center [37, 55] width 51 height 7
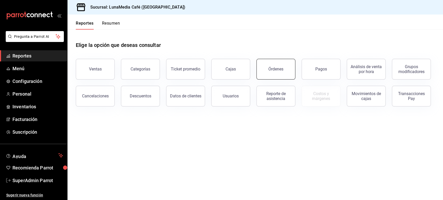
click at [285, 70] on button "Órdenes" at bounding box center [275, 69] width 39 height 21
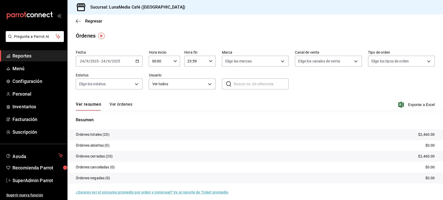
click at [129, 104] on button "Ver órdenes" at bounding box center [120, 106] width 23 height 9
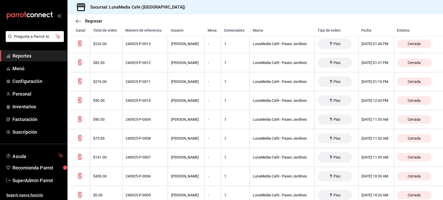
scroll to position [321, 0]
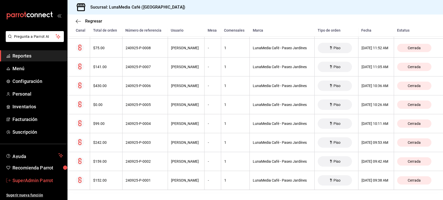
click at [37, 178] on span "SuperAdmin Parrot" at bounding box center [37, 180] width 51 height 7
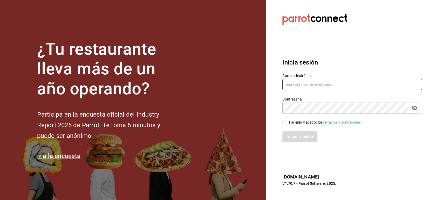
click at [312, 83] on input "text" at bounding box center [352, 84] width 140 height 11
paste input "club@cerveza.com"
type input "club@cerveza.com"
click at [286, 121] on input "He leído y acepto los Términos y condiciones." at bounding box center [284, 122] width 5 height 5
checkbox input "true"
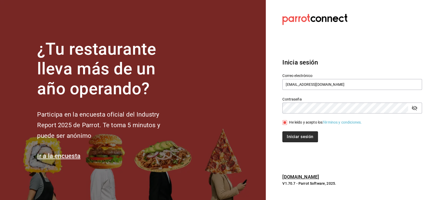
click at [292, 133] on button "Iniciar sesión" at bounding box center [299, 137] width 35 height 11
